Goal: Information Seeking & Learning: Understand process/instructions

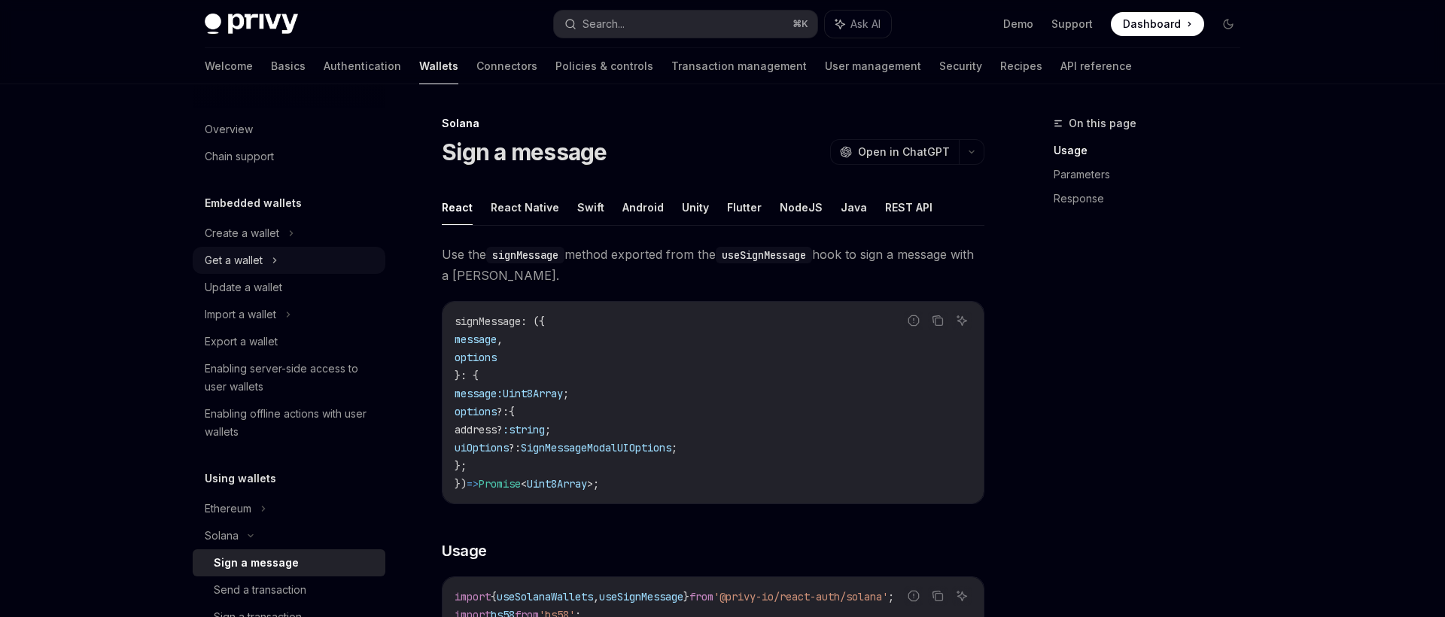
click at [261, 260] on div "Get a wallet" at bounding box center [234, 260] width 58 height 18
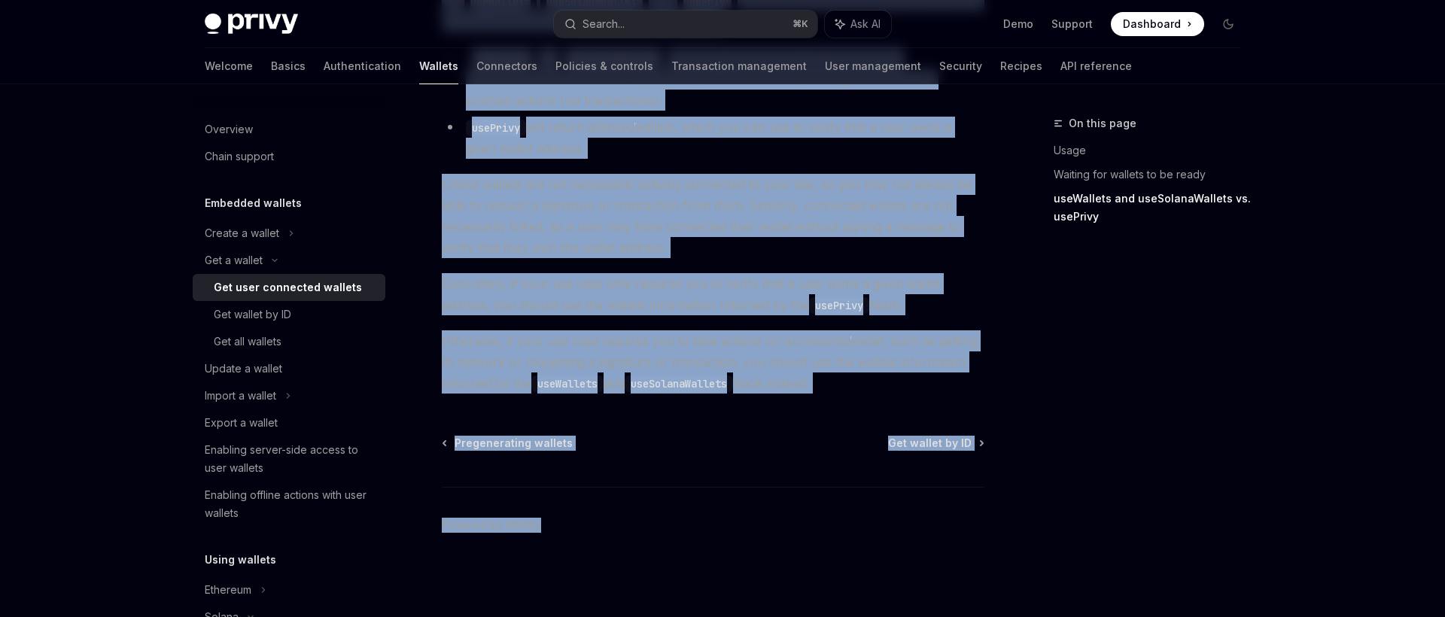
drag, startPoint x: 428, startPoint y: 117, endPoint x: 597, endPoint y: 684, distance: 591.4
copy div "Lor i dolors Ame cons adipiscin elitsed DoeiUS Temp in UtlaBOR EtdoLO Magn al E…"
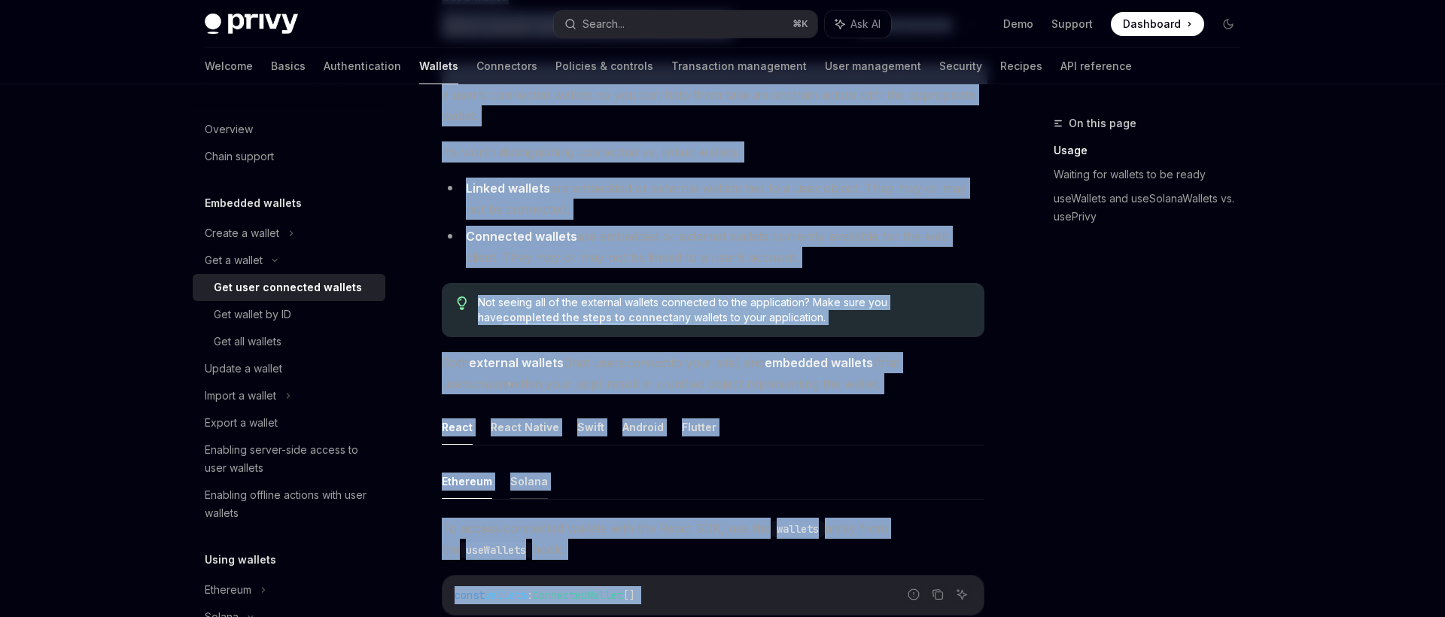
click at [532, 483] on button "Solana" at bounding box center [529, 481] width 38 height 35
type textarea "*"
